Goal: Task Accomplishment & Management: Manage account settings

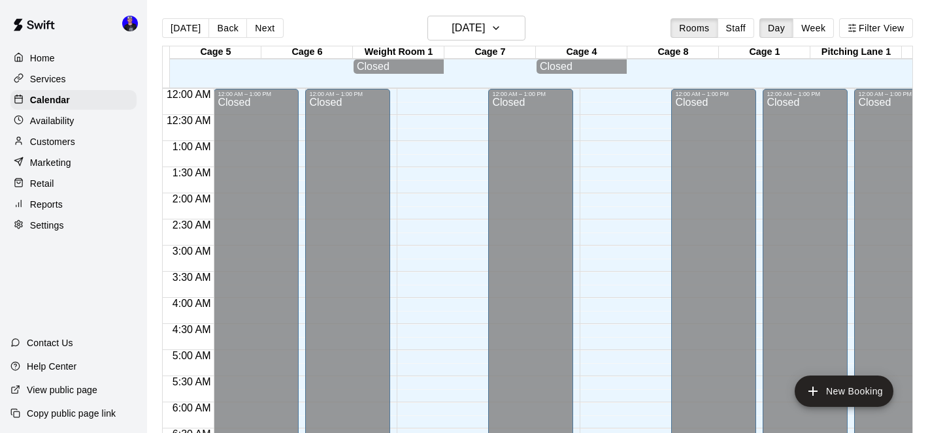
scroll to position [513, 0]
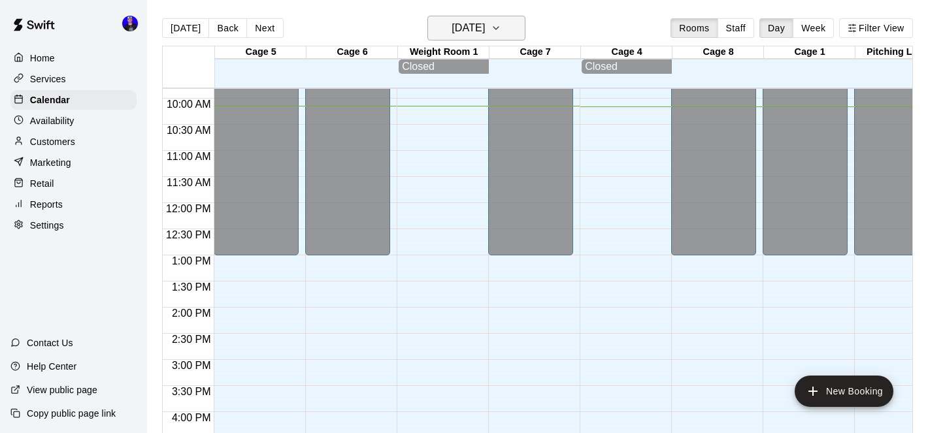
click at [461, 27] on h6 "[DATE]" at bounding box center [467, 28] width 33 height 18
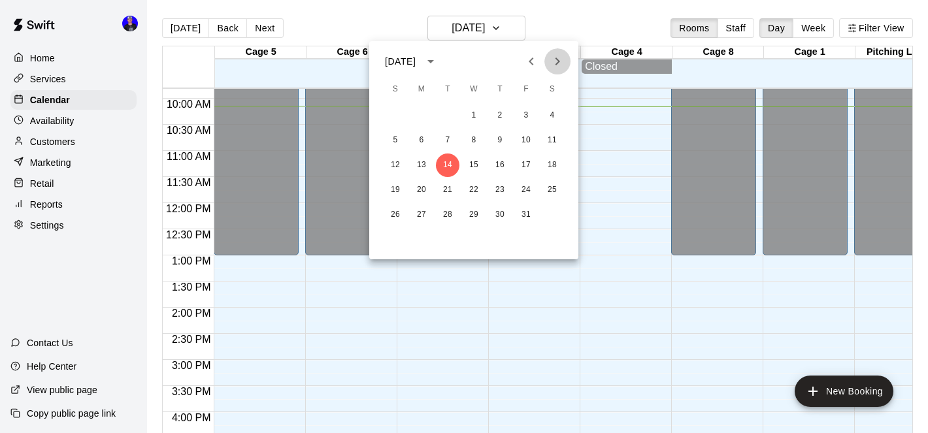
click at [557, 52] on button "Next month" at bounding box center [557, 61] width 26 height 26
click at [422, 161] on button "10" at bounding box center [422, 166] width 24 height 24
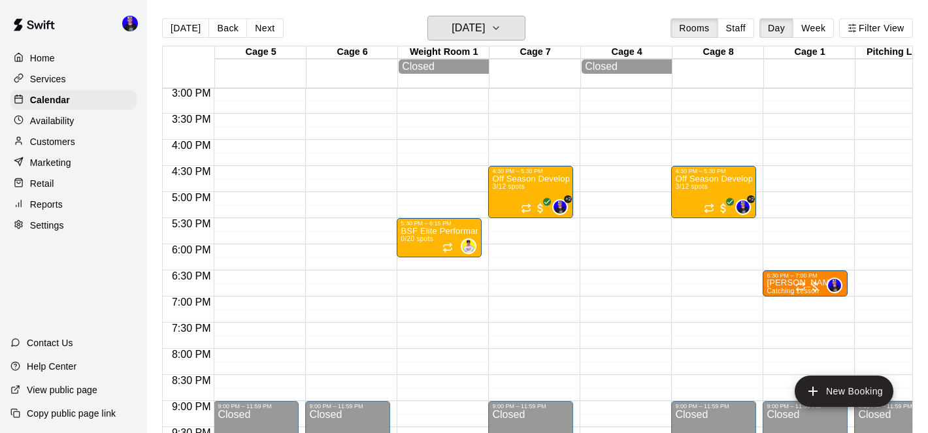
scroll to position [783, 0]
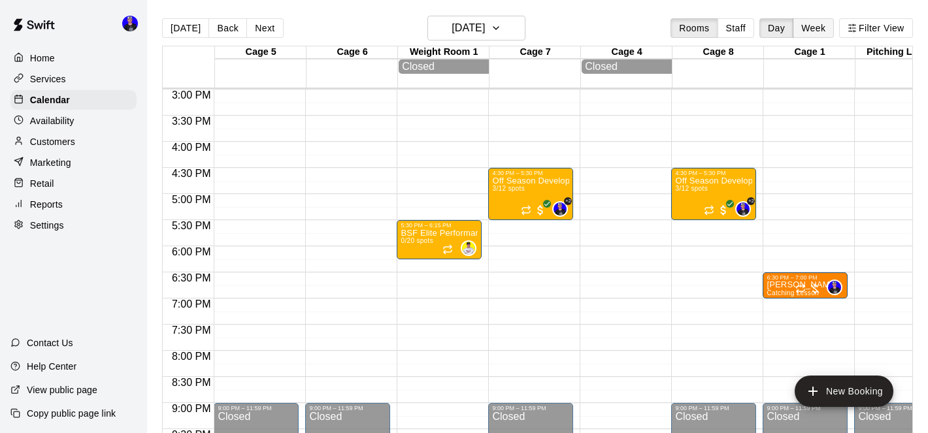
click at [810, 27] on button "Week" at bounding box center [813, 28] width 41 height 20
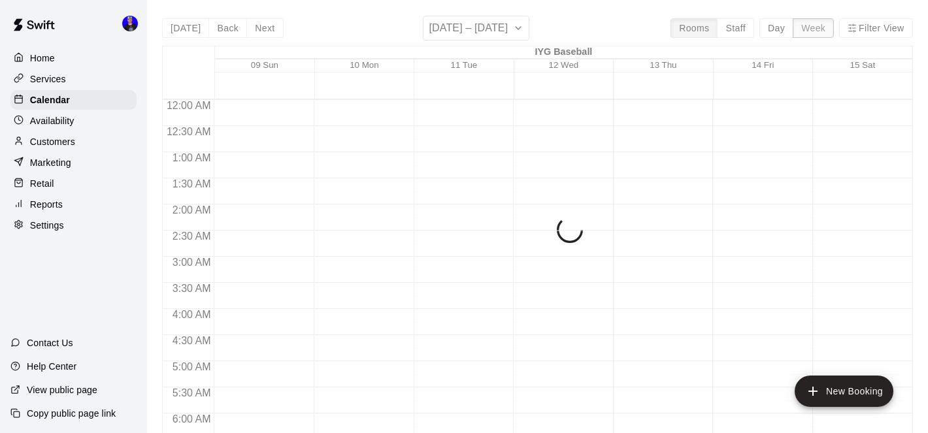
scroll to position [531, 0]
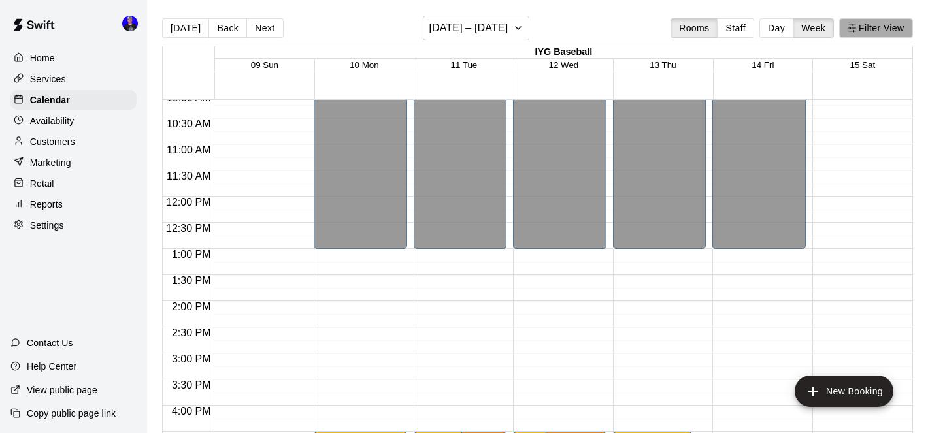
click at [877, 22] on button "Filter View" at bounding box center [875, 28] width 73 height 20
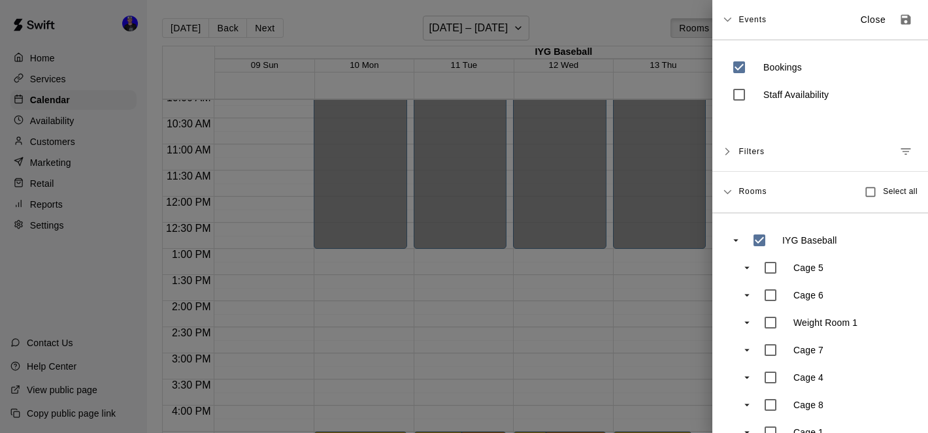
click at [905, 150] on icon "Manage filters" at bounding box center [905, 151] width 13 height 13
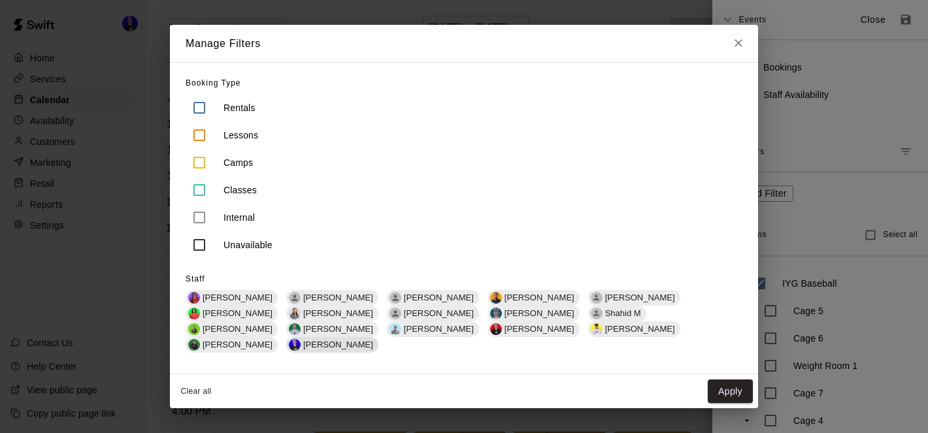
click at [378, 340] on span "[PERSON_NAME]" at bounding box center [338, 345] width 80 height 10
click at [727, 380] on button "Apply" at bounding box center [730, 392] width 45 height 24
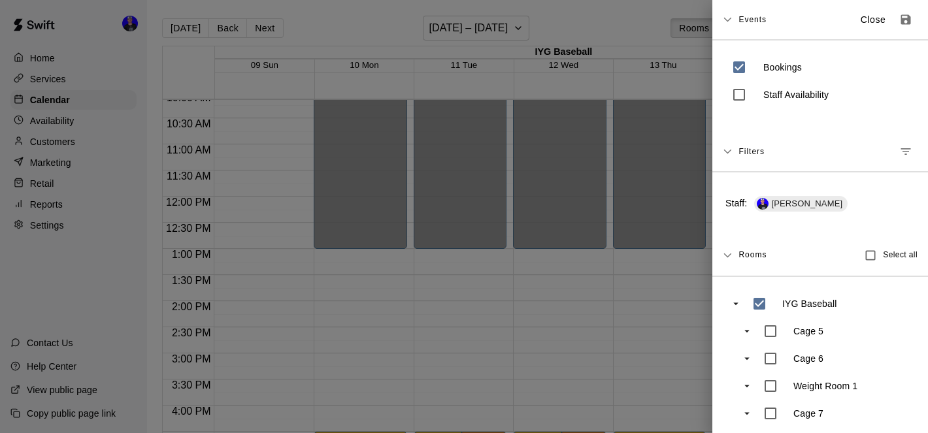
click at [594, 315] on div at bounding box center [464, 216] width 928 height 433
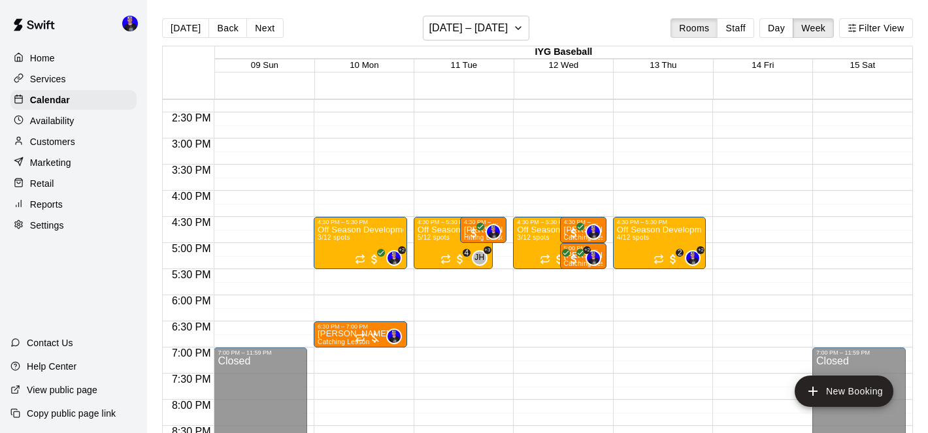
scroll to position [746, 0]
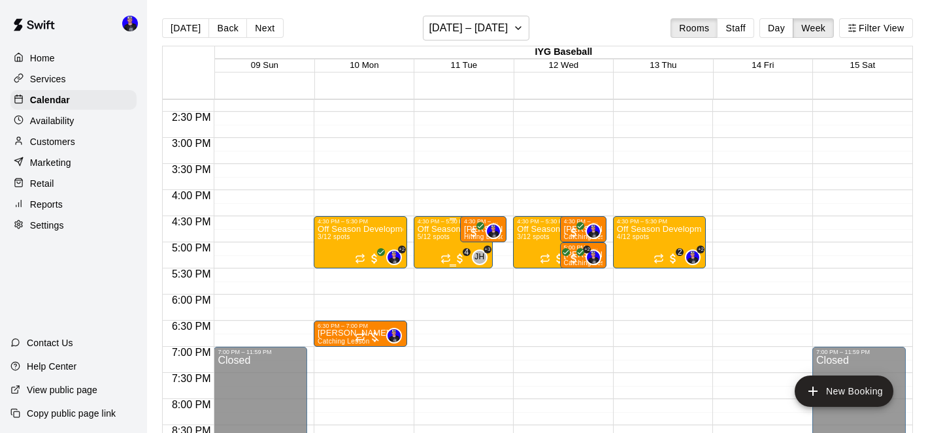
click at [437, 229] on p "Off Season Development (Hitting) (10U-12U)" at bounding box center [452, 229] width 71 height 0
click at [431, 246] on icon "edit" at bounding box center [431, 243] width 16 height 16
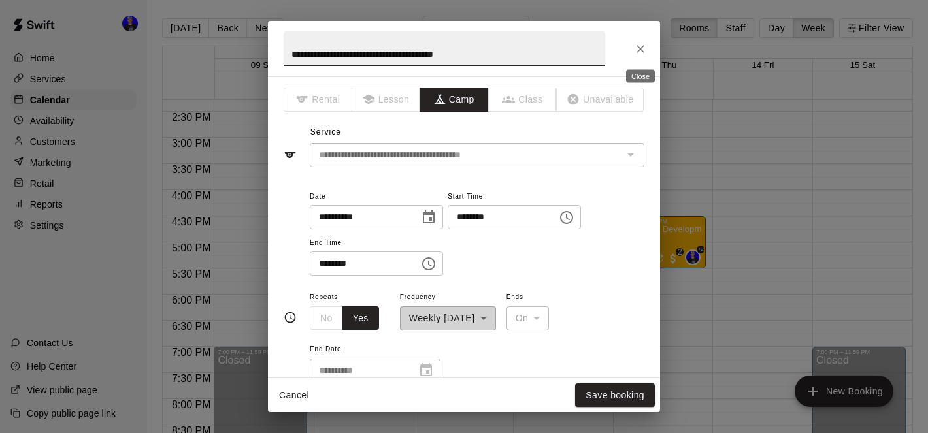
click at [640, 48] on icon "Close" at bounding box center [640, 49] width 8 height 8
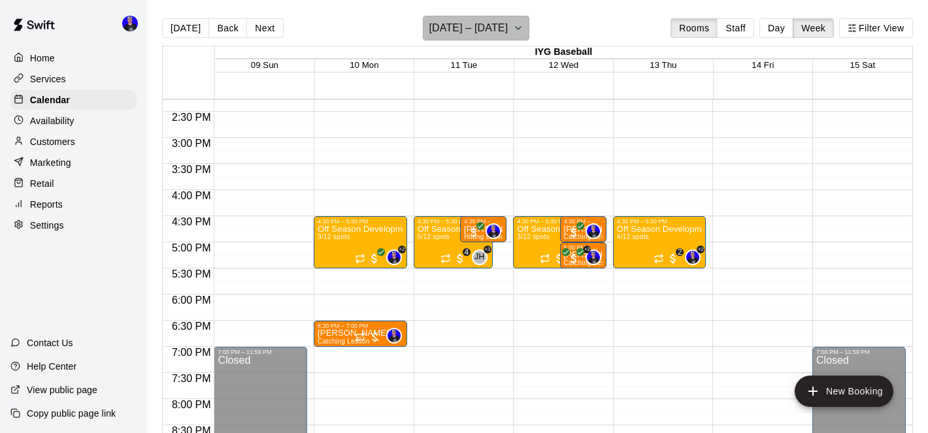
click at [482, 34] on h6 "[DATE] – [DATE]" at bounding box center [468, 28] width 79 height 18
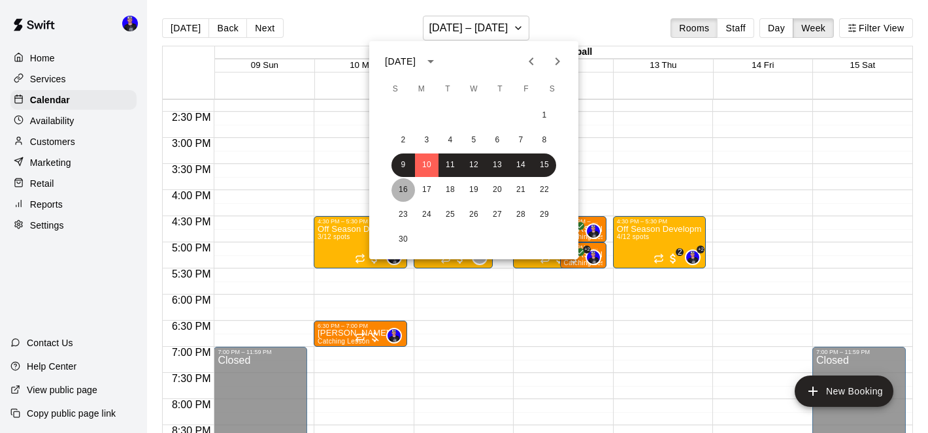
click at [401, 189] on button "16" at bounding box center [403, 190] width 24 height 24
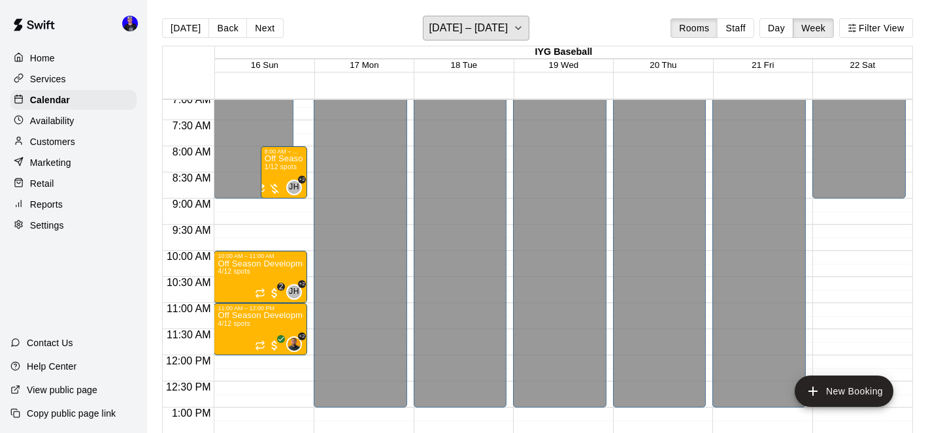
scroll to position [376, 0]
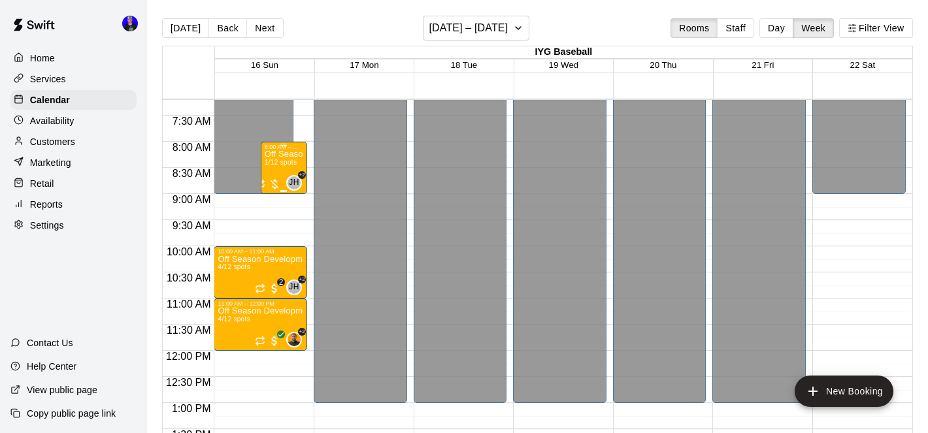
click at [272, 154] on p "Off Season Development Program (Hitting) (13U+)" at bounding box center [284, 154] width 39 height 0
click at [278, 178] on button "edit" at bounding box center [278, 168] width 26 height 26
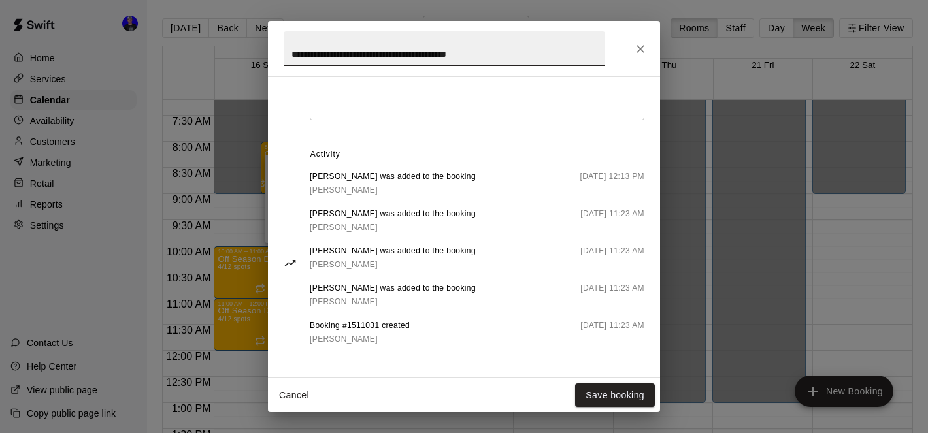
scroll to position [577, 0]
click at [644, 46] on icon "Close" at bounding box center [640, 48] width 13 height 13
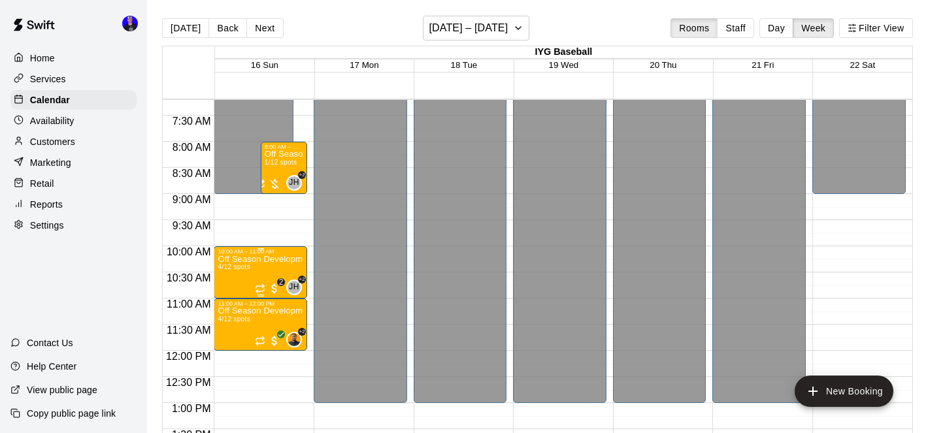
click at [250, 259] on p "Off Season Development Programs (Pitching) (13U+)" at bounding box center [261, 259] width 86 height 0
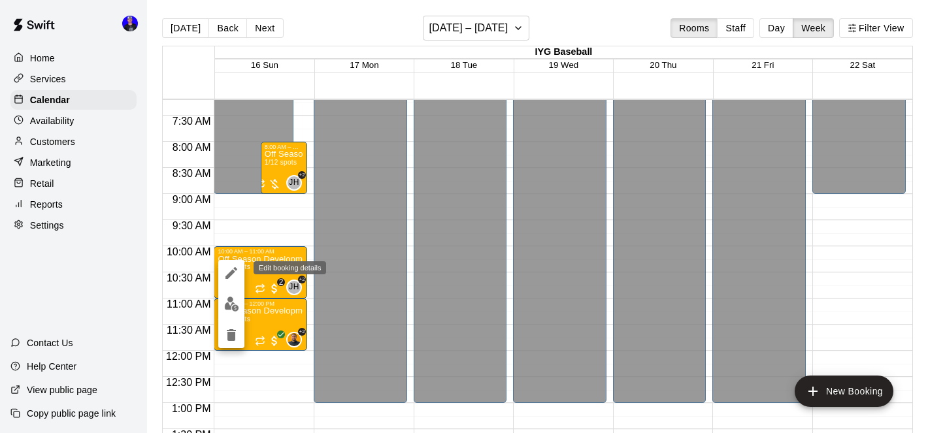
click at [232, 274] on icon "edit" at bounding box center [231, 273] width 16 height 16
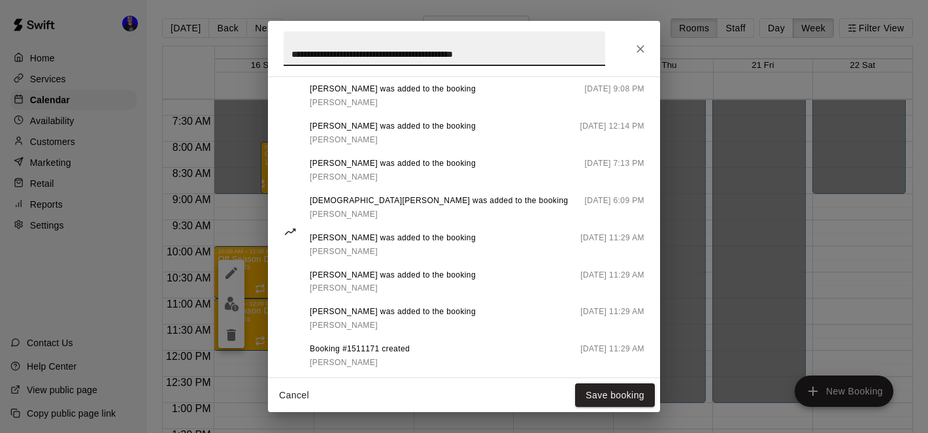
scroll to position [678, 0]
click at [638, 46] on icon "Close" at bounding box center [640, 49] width 8 height 8
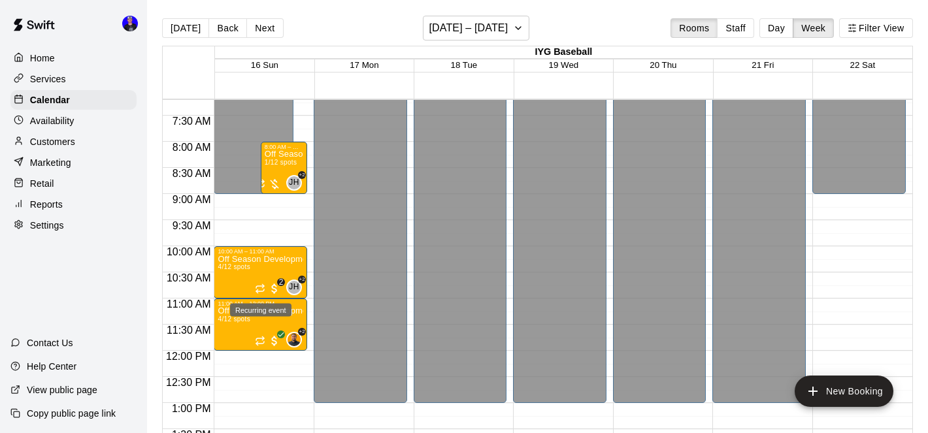
click at [242, 311] on div "Recurring event" at bounding box center [260, 310] width 61 height 13
click at [275, 316] on div "Recurring event" at bounding box center [260, 310] width 61 height 13
click at [223, 312] on div at bounding box center [464, 216] width 928 height 433
click at [234, 311] on p "Off Season Development Program (Fielding) (13U+)" at bounding box center [261, 311] width 86 height 0
click at [228, 324] on icon "edit" at bounding box center [231, 326] width 16 height 16
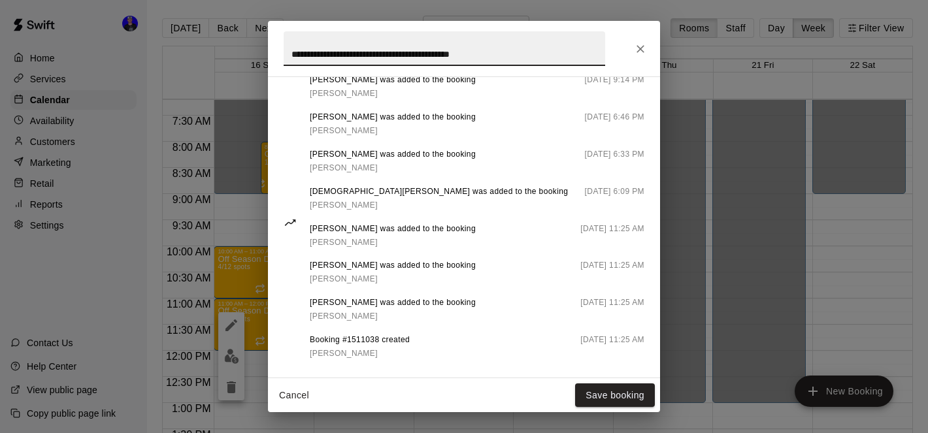
scroll to position [671, 0]
click at [636, 48] on icon "Close" at bounding box center [640, 48] width 13 height 13
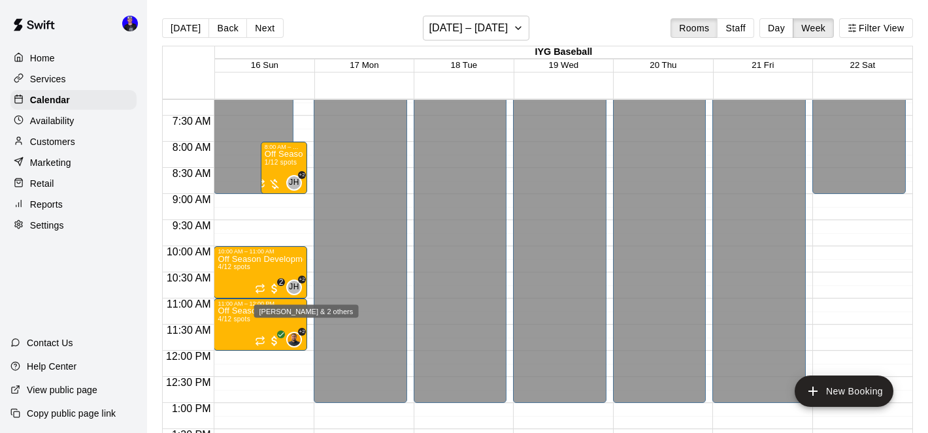
drag, startPoint x: 298, startPoint y: 294, endPoint x: 257, endPoint y: 308, distance: 42.8
click at [257, 308] on div "[PERSON_NAME] & 2 others" at bounding box center [306, 311] width 105 height 13
click at [265, 324] on icon "edit" at bounding box center [267, 318] width 16 height 16
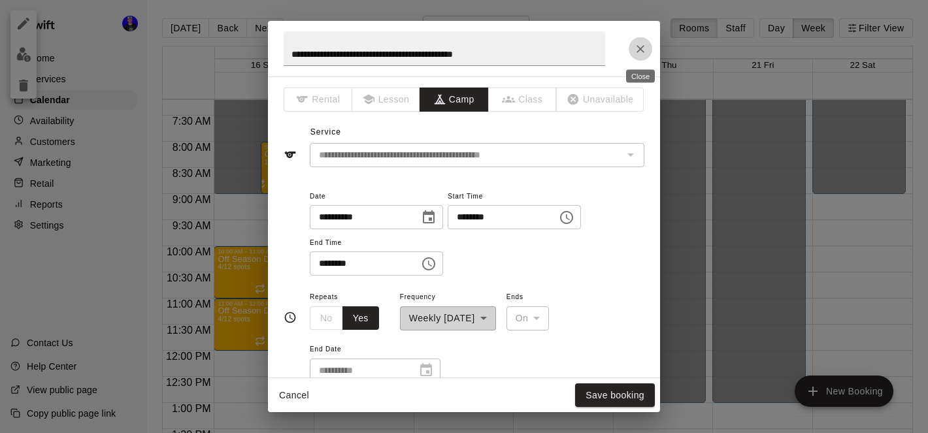
click at [640, 46] on icon "Close" at bounding box center [640, 48] width 13 height 13
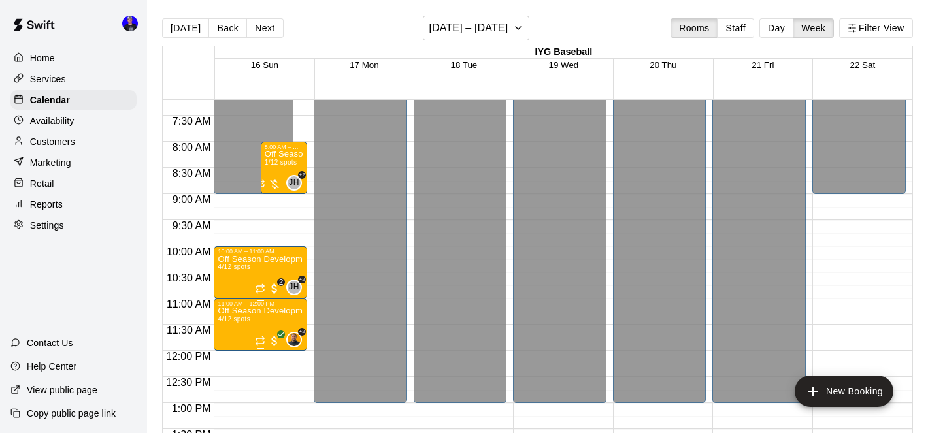
click at [231, 323] on icon "edit" at bounding box center [231, 321] width 12 height 12
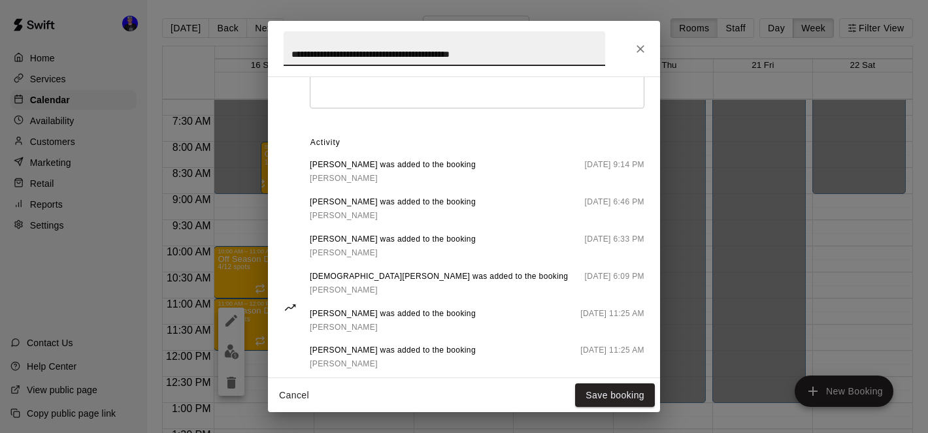
scroll to position [586, 0]
click at [640, 50] on icon "Close" at bounding box center [640, 48] width 13 height 13
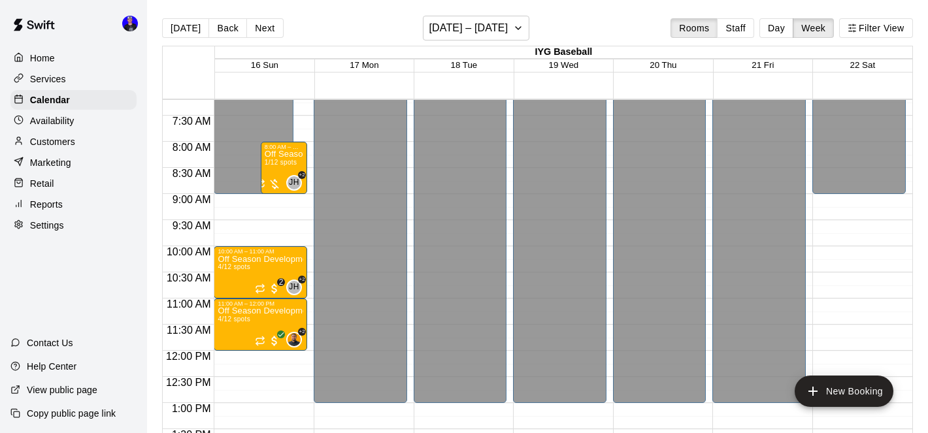
scroll to position [270, 0]
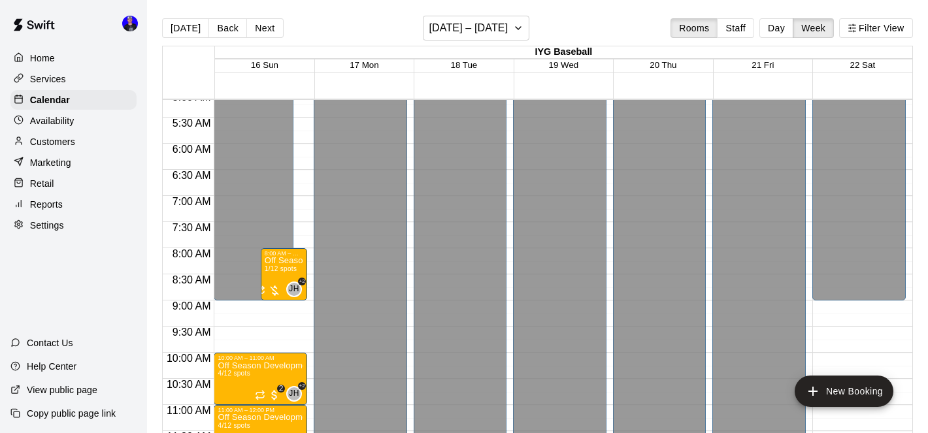
click at [70, 56] on div "Home" at bounding box center [73, 58] width 126 height 20
